Goal: Information Seeking & Learning: Learn about a topic

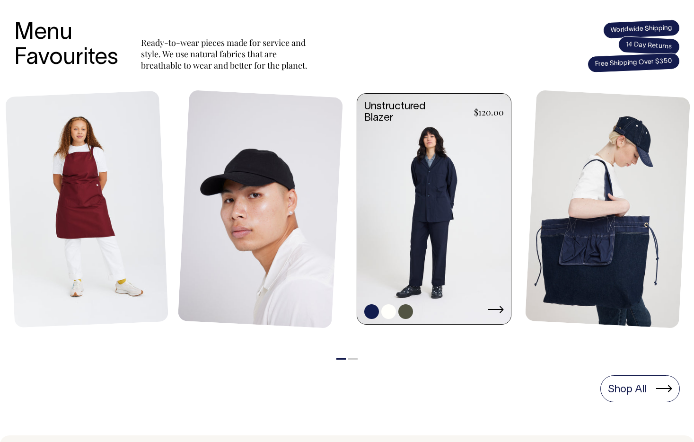
scroll to position [384, 0]
click at [438, 189] on link at bounding box center [434, 210] width 154 height 233
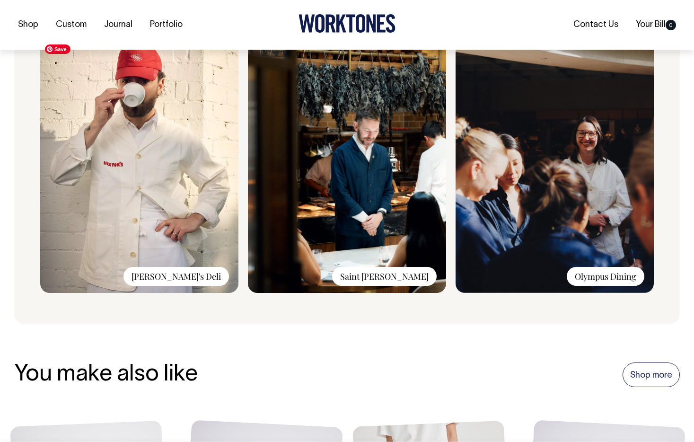
scroll to position [734, 0]
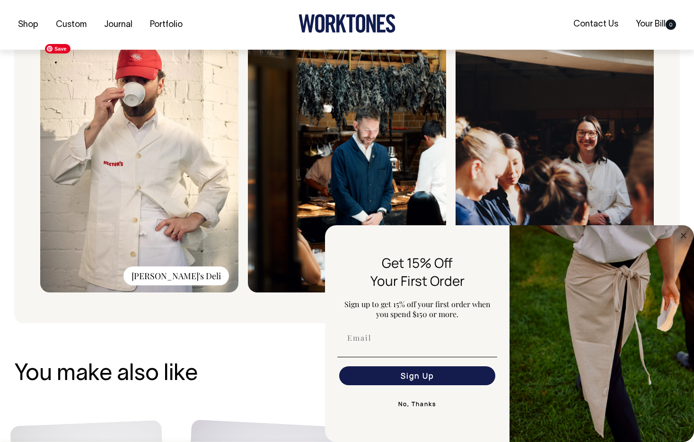
click at [209, 187] on img at bounding box center [139, 165] width 198 height 253
click at [194, 279] on div "[PERSON_NAME]'s Deli" at bounding box center [175, 275] width 105 height 19
click at [678, 236] on icon "Close dialog" at bounding box center [683, 235] width 11 height 11
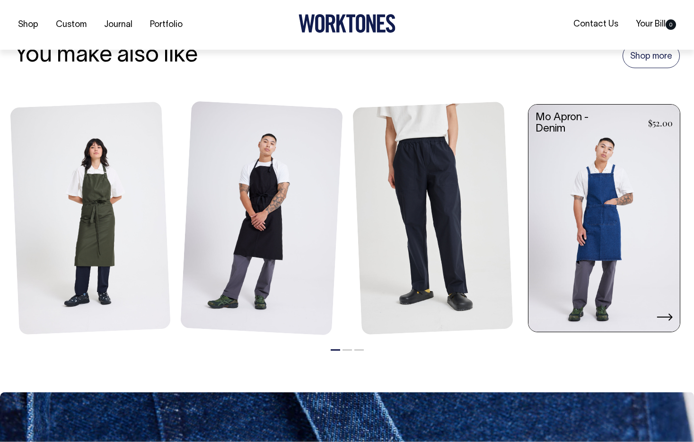
scroll to position [1053, 0]
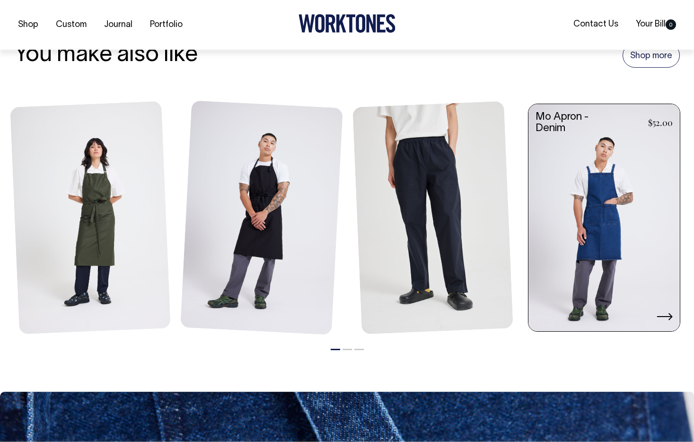
click at [619, 198] on link at bounding box center [603, 218] width 151 height 229
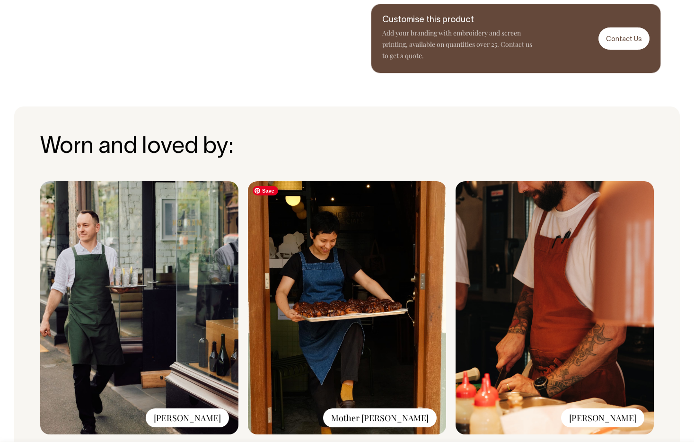
scroll to position [560, 0]
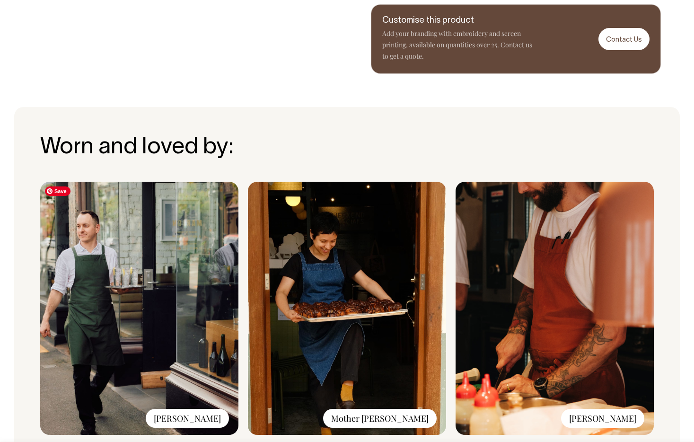
click at [166, 283] on img at bounding box center [139, 308] width 198 height 253
click at [210, 416] on div "[PERSON_NAME]" at bounding box center [187, 418] width 83 height 19
click at [128, 220] on img at bounding box center [139, 308] width 198 height 253
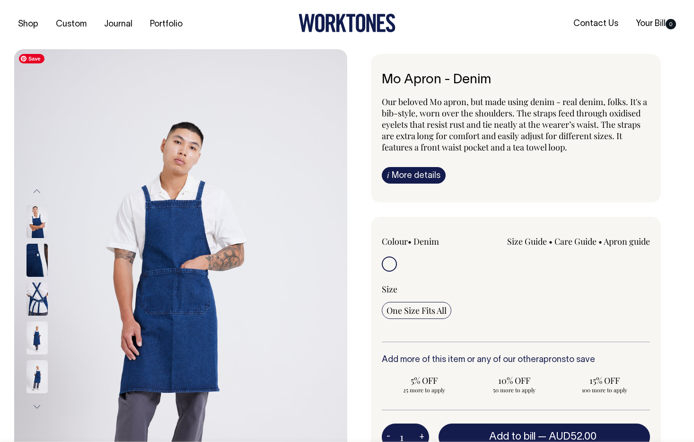
scroll to position [0, 0]
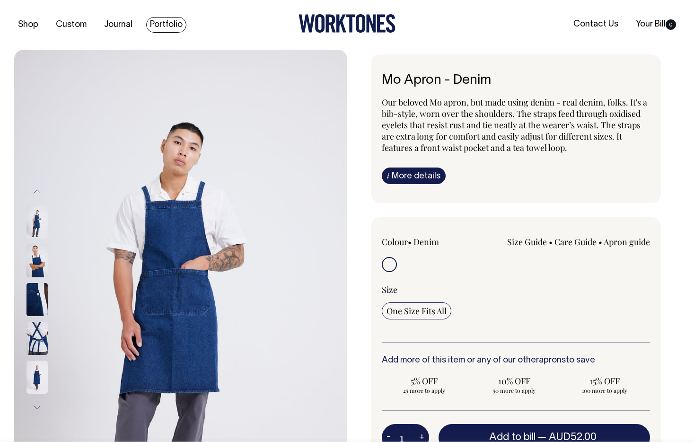
click at [169, 23] on link "Portfolio" at bounding box center [166, 25] width 40 height 16
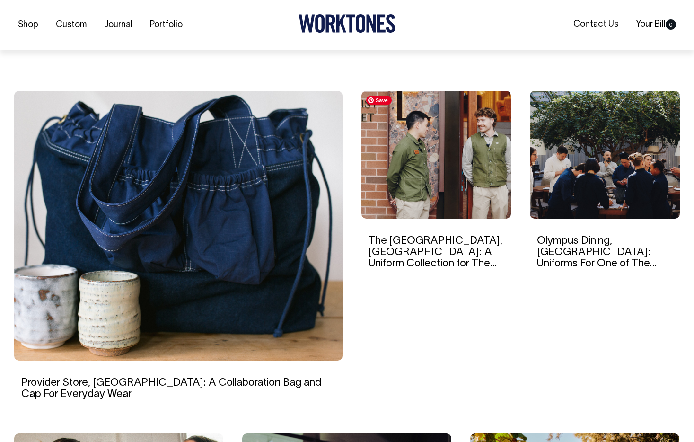
scroll to position [242, 0]
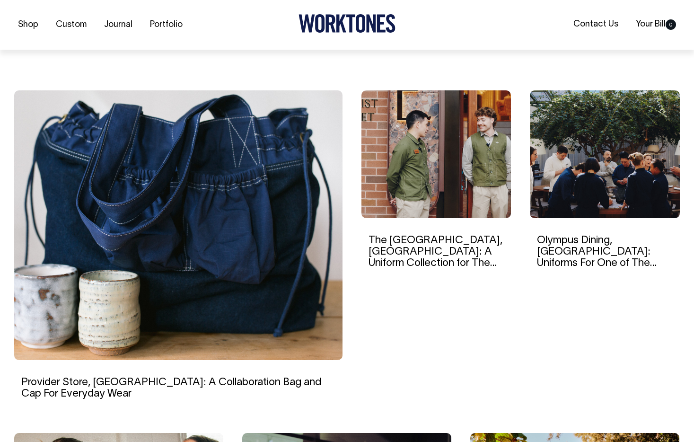
click at [422, 246] on h6 "The EVE Hotel, Sydney: A Uniform Collection for The Boutique Luxury Hotel" at bounding box center [436, 252] width 136 height 35
click at [451, 161] on img at bounding box center [436, 154] width 150 height 128
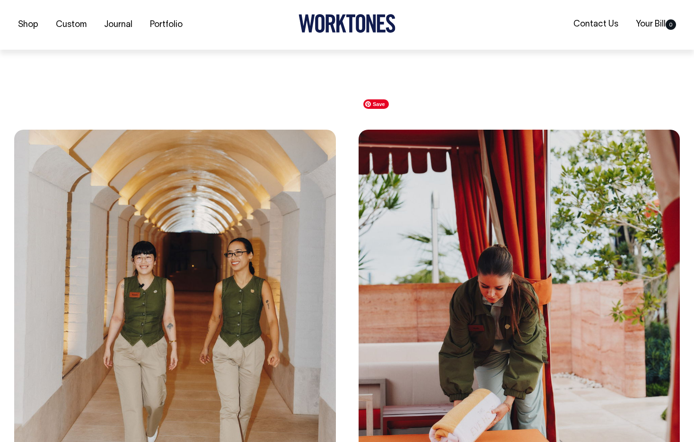
scroll to position [1699, 0]
